Goal: Transaction & Acquisition: Purchase product/service

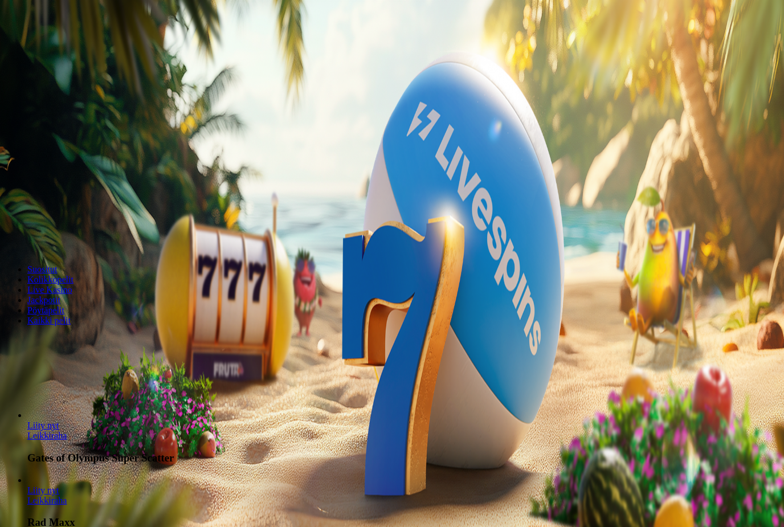
click at [55, 155] on label "€50" at bounding box center [48, 160] width 14 height 10
type input "**"
click at [64, 233] on button "Talleta ja pelaa" at bounding box center [35, 239] width 60 height 12
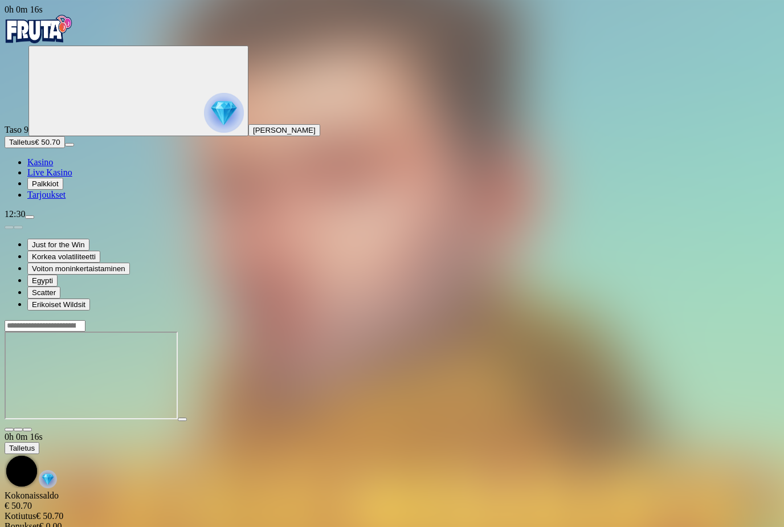
click at [27, 430] on span "fullscreen icon" at bounding box center [27, 430] width 0 height 0
click at [86, 320] on input "Search" at bounding box center [45, 325] width 81 height 11
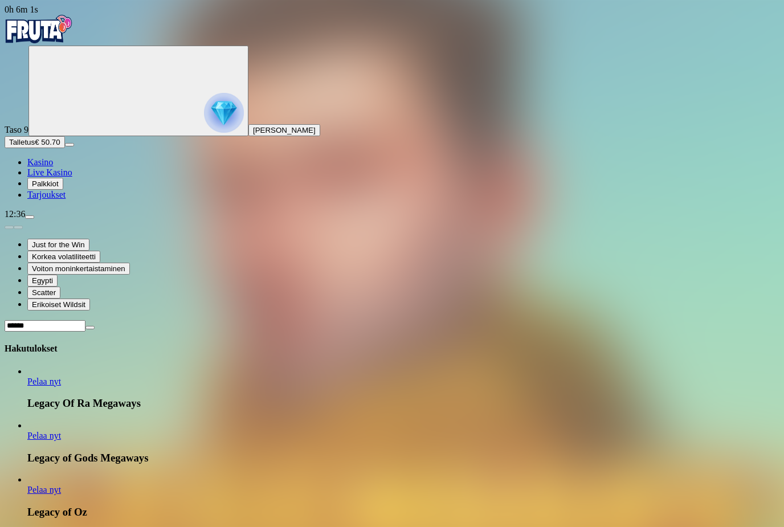
scroll to position [133, 0]
type input "******"
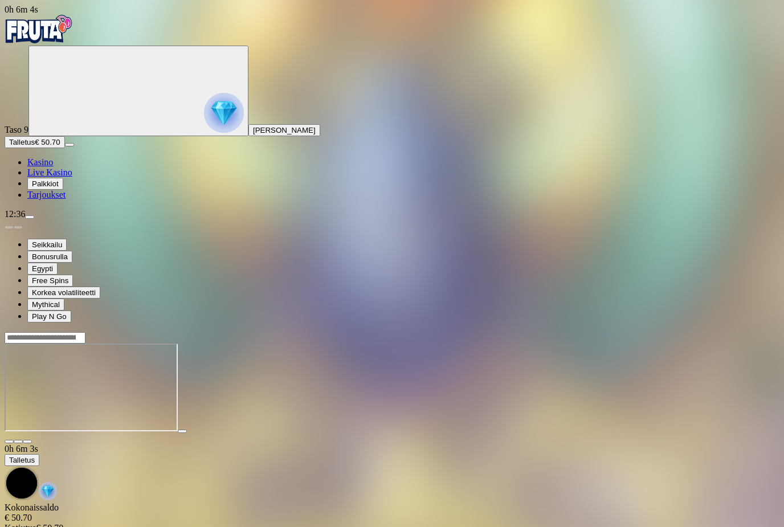
click at [27, 442] on span "fullscreen icon" at bounding box center [27, 442] width 0 height 0
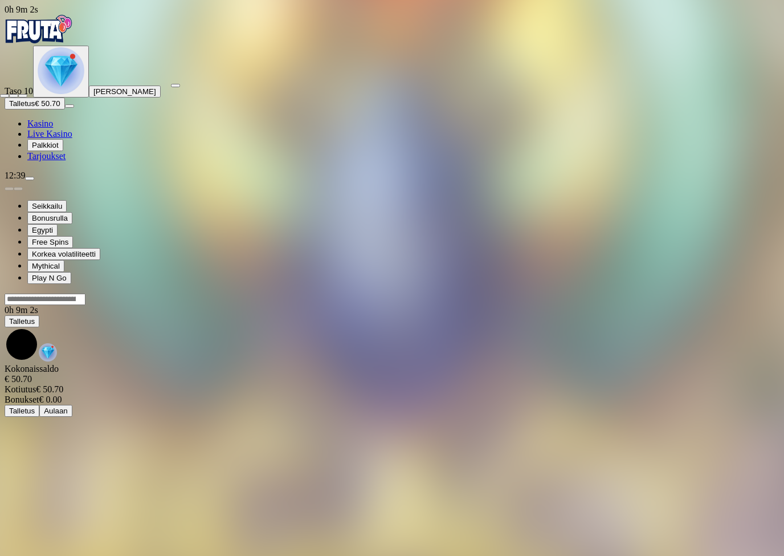
click at [5, 96] on span "close icon" at bounding box center [5, 96] width 0 height 0
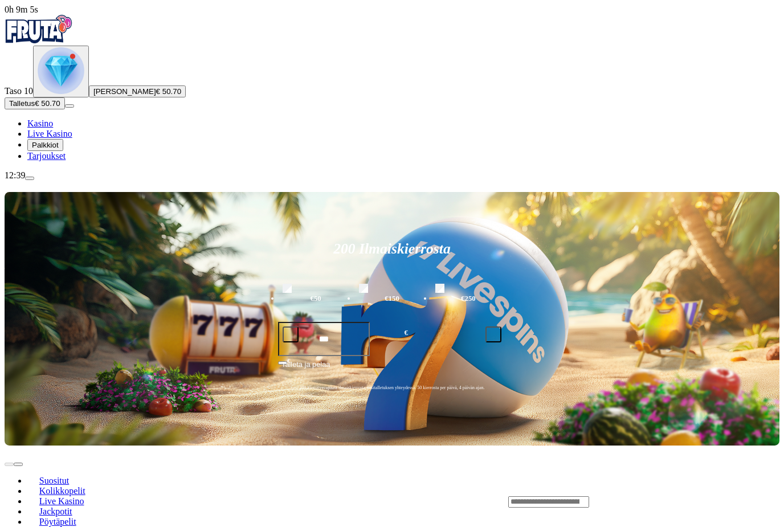
click at [78, 94] on img "Primary" at bounding box center [61, 70] width 47 height 47
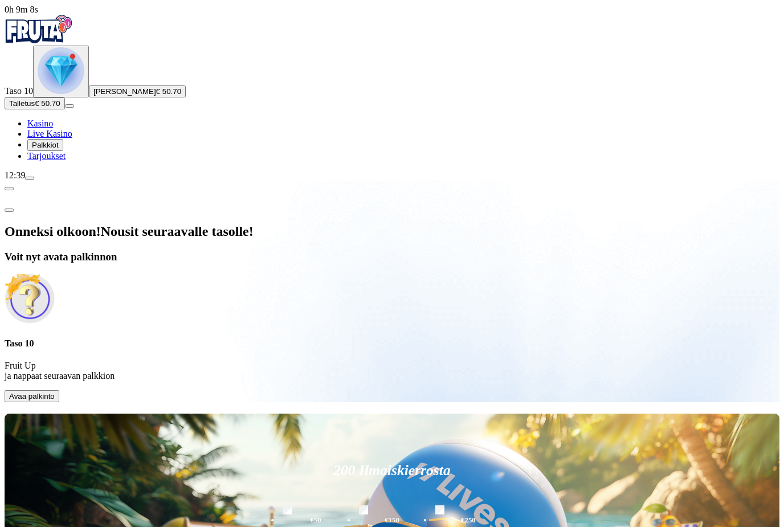
click at [59, 391] on button "Avaa palkinto" at bounding box center [32, 397] width 55 height 12
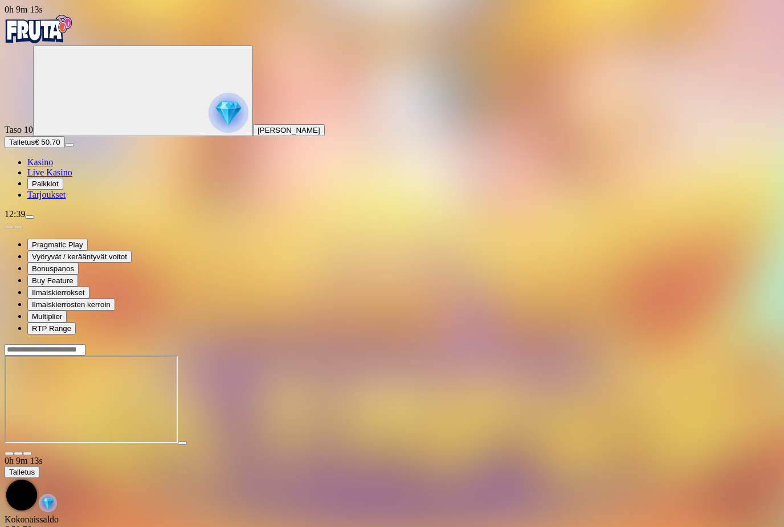
click at [27, 454] on span "fullscreen icon" at bounding box center [27, 454] width 0 height 0
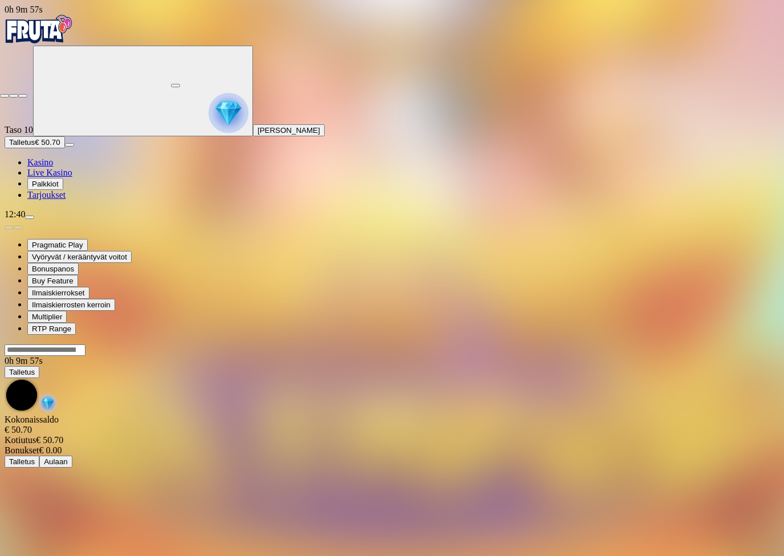
click at [23, 96] on span "fullscreen-exit icon" at bounding box center [23, 96] width 0 height 0
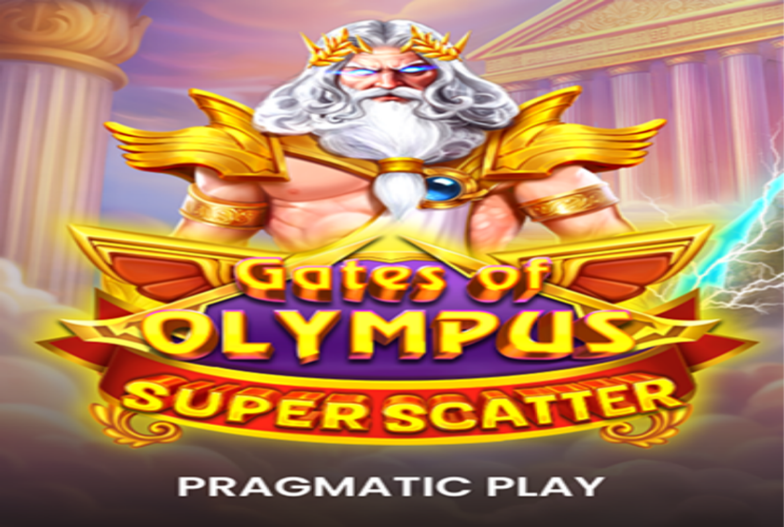
click at [32, 442] on button "button" at bounding box center [27, 443] width 9 height 3
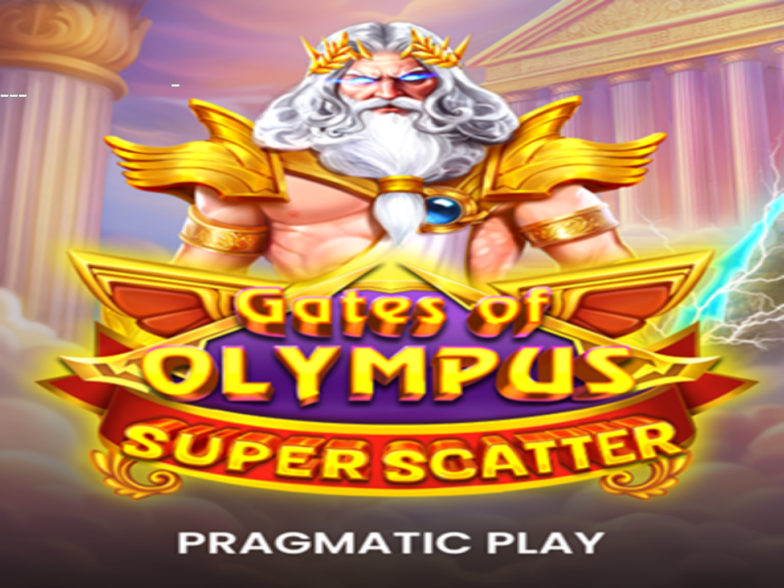
click at [23, 96] on span "fullscreen-exit icon" at bounding box center [23, 96] width 0 height 0
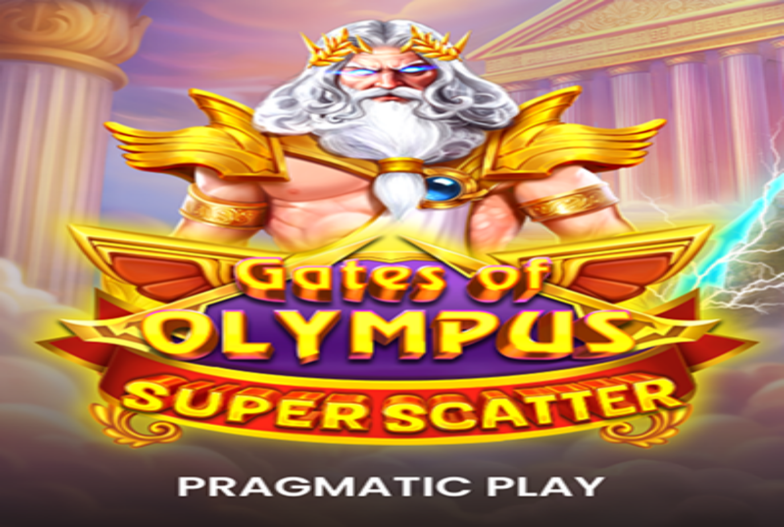
click at [9, 454] on span "close icon" at bounding box center [9, 454] width 0 height 0
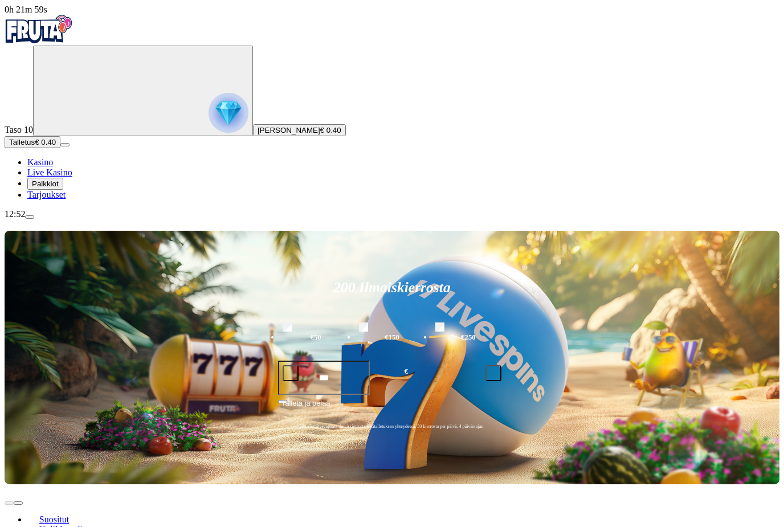
click at [370, 361] on input "***" at bounding box center [324, 378] width 92 height 35
type input "*"
type input "**"
click at [506, 397] on button "Talleta ja pelaa" at bounding box center [392, 408] width 228 height 22
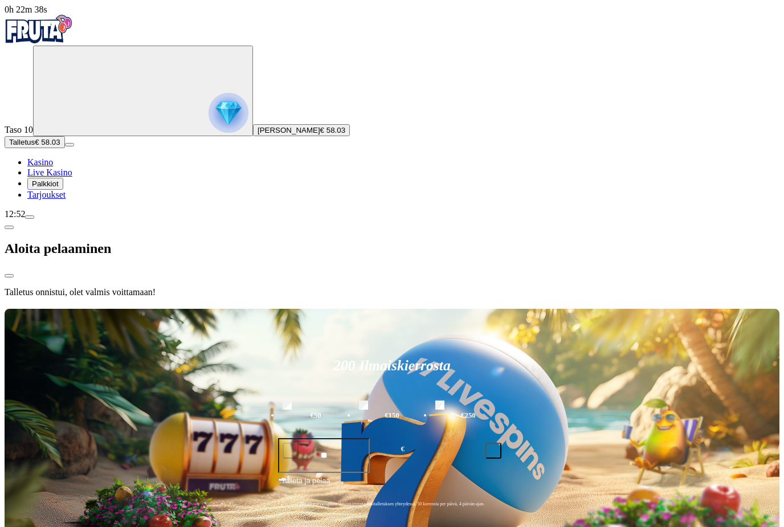
click at [652, 307] on div at bounding box center [392, 307] width 775 height 0
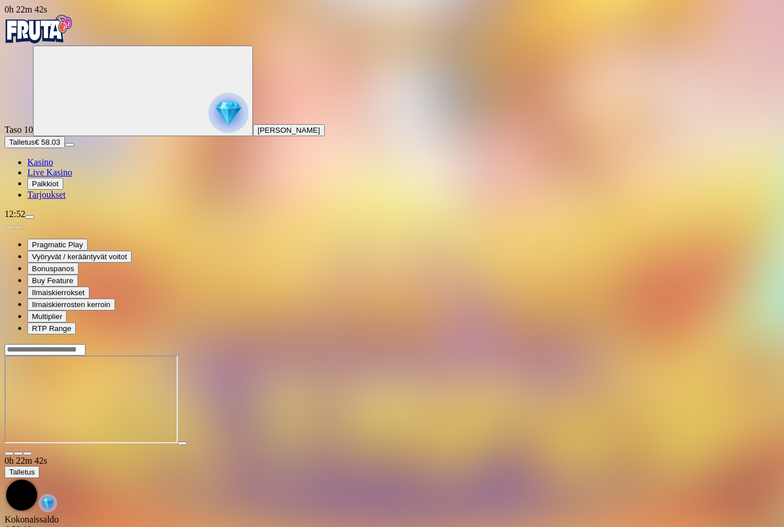
click at [27, 454] on span "fullscreen icon" at bounding box center [27, 454] width 0 height 0
